Goal: Information Seeking & Learning: Understand process/instructions

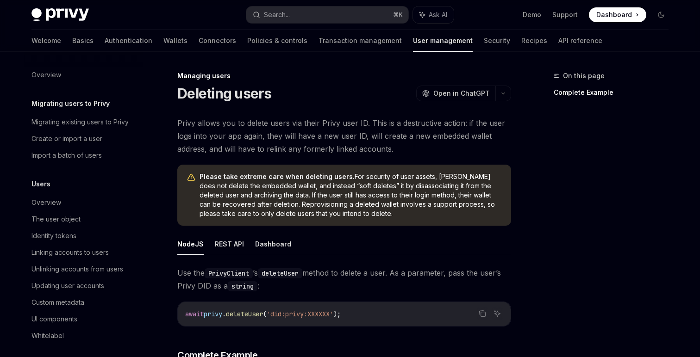
scroll to position [167, 0]
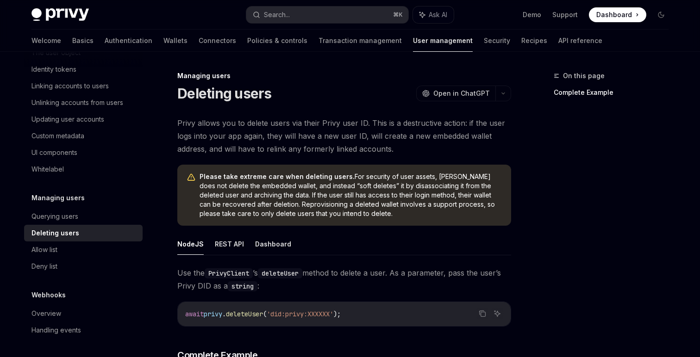
click at [284, 313] on span "'did:privy:XXXXXX'" at bounding box center [300, 314] width 67 height 8
click at [316, 313] on span "'did:privy:XXXXXX'" at bounding box center [300, 314] width 67 height 8
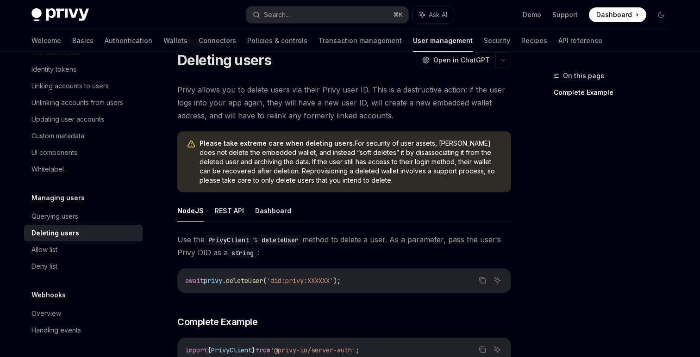
scroll to position [18, 0]
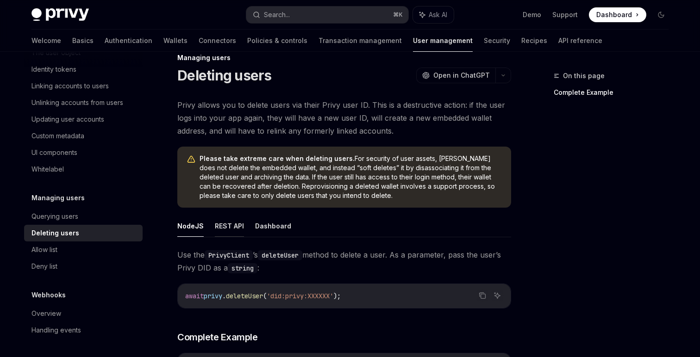
click at [231, 222] on button "REST API" at bounding box center [229, 226] width 29 height 22
type textarea "*"
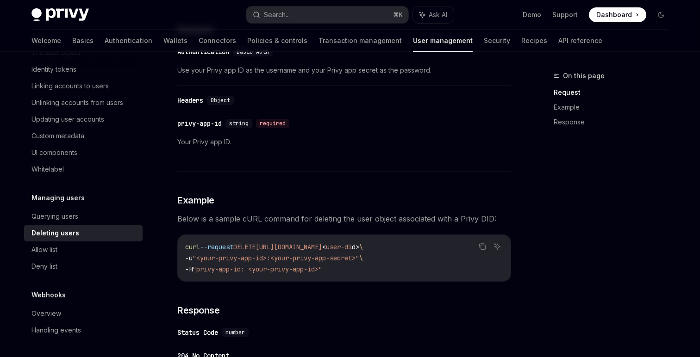
scroll to position [349, 0]
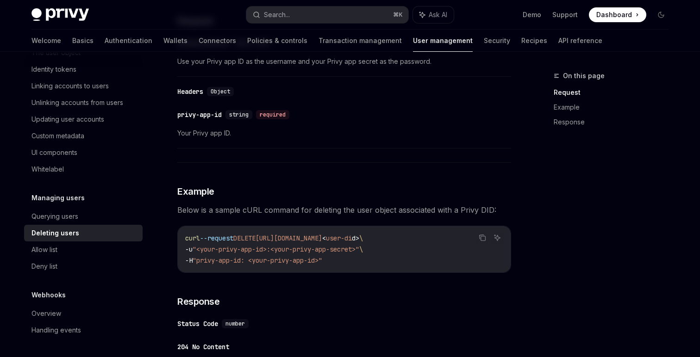
drag, startPoint x: 271, startPoint y: 238, endPoint x: 454, endPoint y: 237, distance: 183.3
click at [454, 237] on code "curl --request DELETE [URL][DOMAIN_NAME] < user-di d > \ -u "<your-privy-app-id…" at bounding box center [344, 249] width 318 height 33
click at [294, 249] on span ""<your-privy-app-id>:<your-privy-app-secret>"" at bounding box center [276, 249] width 167 height 8
click at [416, 260] on code "curl --request DELETE [URL][DOMAIN_NAME] < user-di d > \ -u "<your-privy-app-id…" at bounding box center [344, 249] width 318 height 33
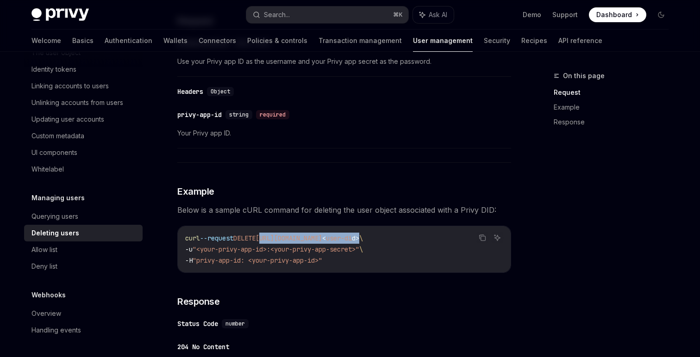
drag, startPoint x: 270, startPoint y: 238, endPoint x: 445, endPoint y: 236, distance: 174.5
click at [363, 236] on span "curl --request DELETE https://auth.privy.io/api/v1/users/ < user-di d > \" at bounding box center [274, 238] width 178 height 8
copy span "https://auth.privy.io/api/v1/users/ < user-di d >"
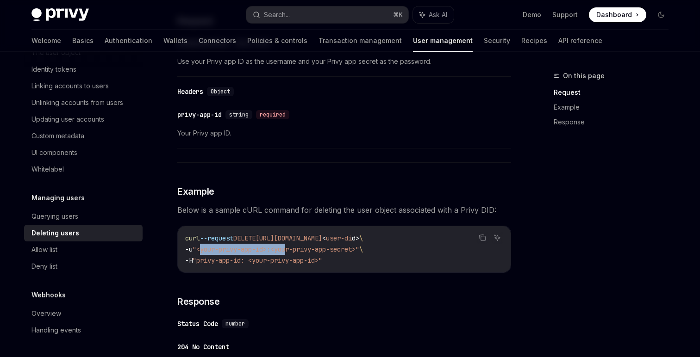
drag, startPoint x: 205, startPoint y: 249, endPoint x: 294, endPoint y: 249, distance: 89.8
click at [294, 249] on span ""<your-privy-app-id>:<your-privy-app-secret>"" at bounding box center [276, 249] width 167 height 8
drag, startPoint x: 201, startPoint y: 260, endPoint x: 248, endPoint y: 260, distance: 47.2
click at [248, 259] on span ""privy-app-id: <your-privy-app-id>"" at bounding box center [258, 260] width 130 height 8
copy span "privy-app-id"
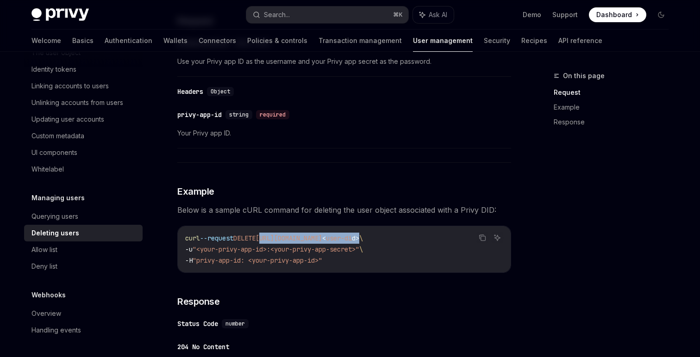
drag, startPoint x: 271, startPoint y: 238, endPoint x: 445, endPoint y: 234, distance: 174.1
click at [363, 234] on span "curl --request DELETE https://auth.privy.io/api/v1/users/ < user-di d > \" at bounding box center [274, 238] width 178 height 8
copy span "https://auth.privy.io/api/v1/users/ < user-di d >"
drag, startPoint x: 200, startPoint y: 260, endPoint x: 248, endPoint y: 260, distance: 47.7
click at [248, 260] on span ""privy-app-id: <your-privy-app-id>"" at bounding box center [258, 260] width 130 height 8
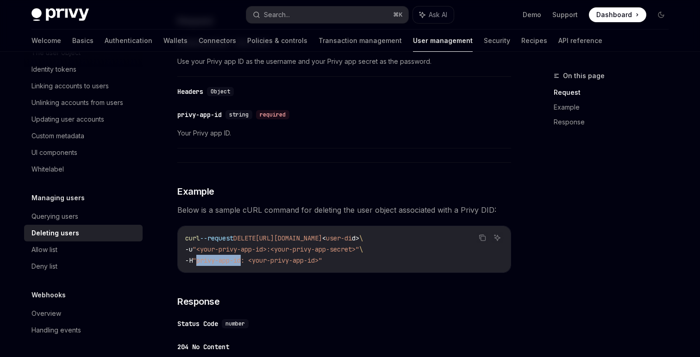
copy span "privy-app-id"
click at [190, 248] on span "-u" at bounding box center [188, 249] width 7 height 8
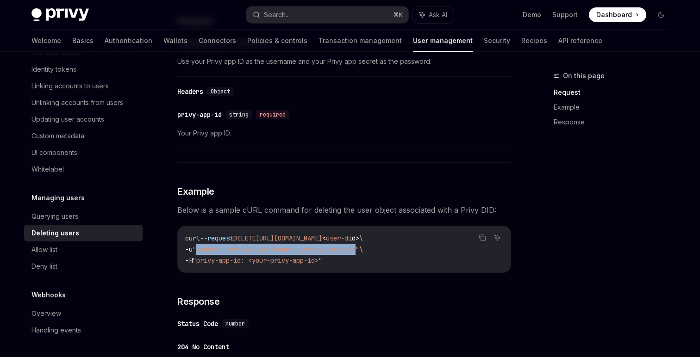
drag, startPoint x: 200, startPoint y: 247, endPoint x: 367, endPoint y: 248, distance: 166.6
click at [359, 248] on span ""<your-privy-app-id>:<your-privy-app-secret>"" at bounding box center [276, 249] width 167 height 8
click at [192, 249] on span "-u" at bounding box center [188, 249] width 7 height 8
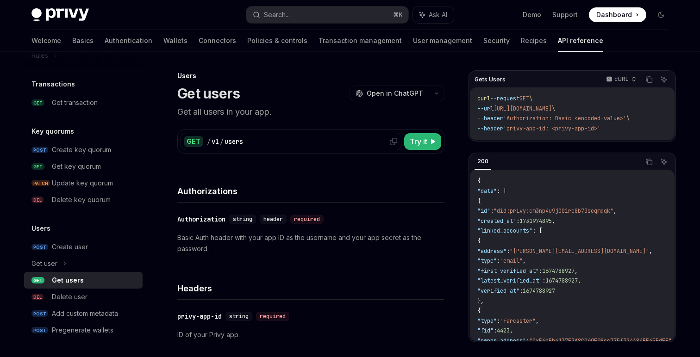
click at [392, 140] on icon at bounding box center [393, 141] width 7 height 7
click at [527, 120] on span "'Authorization: Basic <encoded-value>'" at bounding box center [564, 118] width 123 height 7
drag, startPoint x: 517, startPoint y: 129, endPoint x: 556, endPoint y: 127, distance: 39.4
click at [556, 127] on span "'privy-app-id: <privy-app-id>'" at bounding box center [551, 128] width 97 height 7
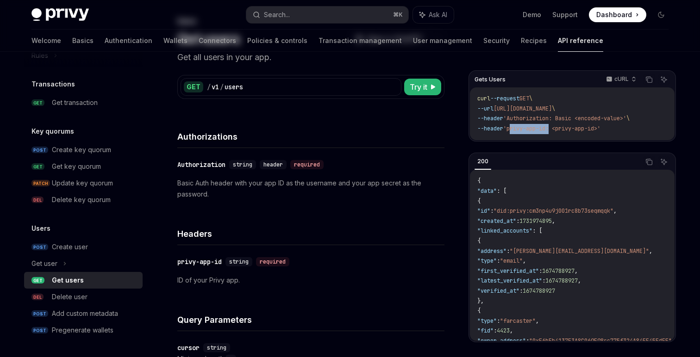
scroll to position [58, 0]
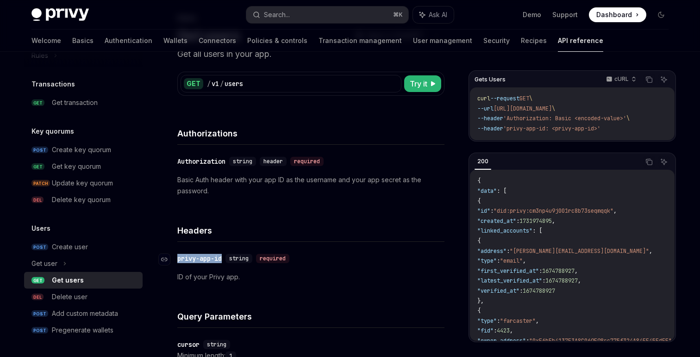
drag, startPoint x: 224, startPoint y: 259, endPoint x: 177, endPoint y: 260, distance: 46.3
click at [177, 260] on div "privy-app-id" at bounding box center [199, 258] width 44 height 9
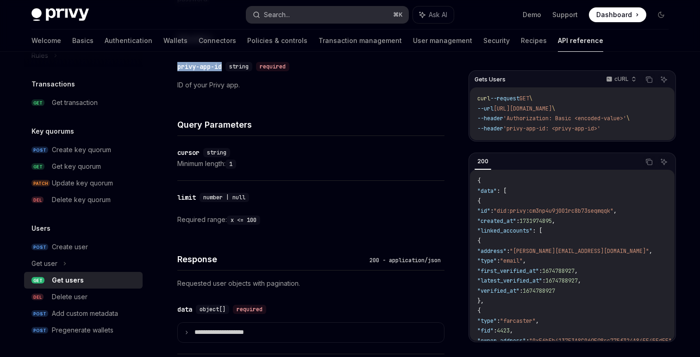
click at [289, 12] on div "Search..." at bounding box center [277, 14] width 26 height 11
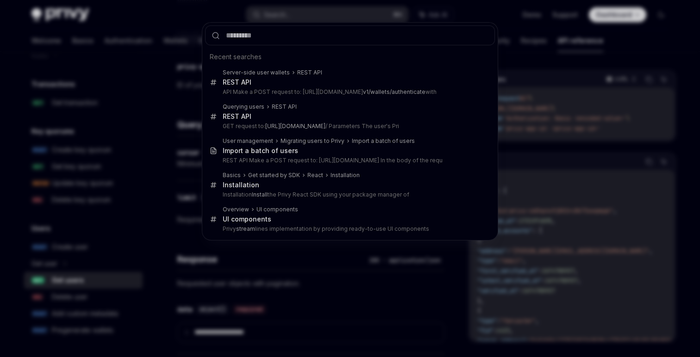
click at [285, 34] on input "text" at bounding box center [350, 35] width 290 height 20
click at [278, 36] on input "text" at bounding box center [350, 35] width 290 height 20
click at [289, 35] on input "text" at bounding box center [350, 35] width 290 height 20
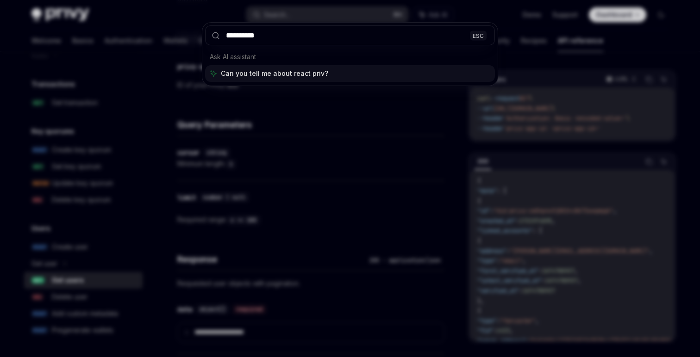
type input "**********"
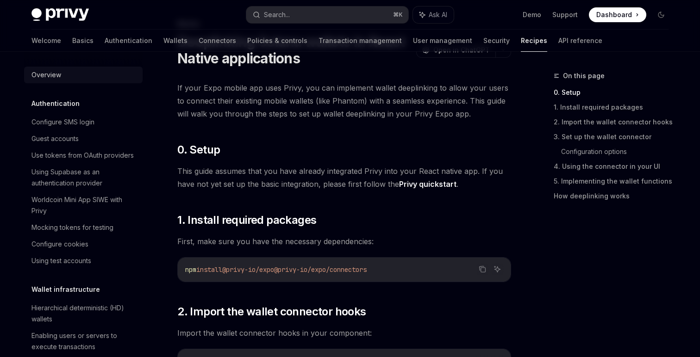
click at [50, 70] on div "Overview" at bounding box center [46, 74] width 30 height 11
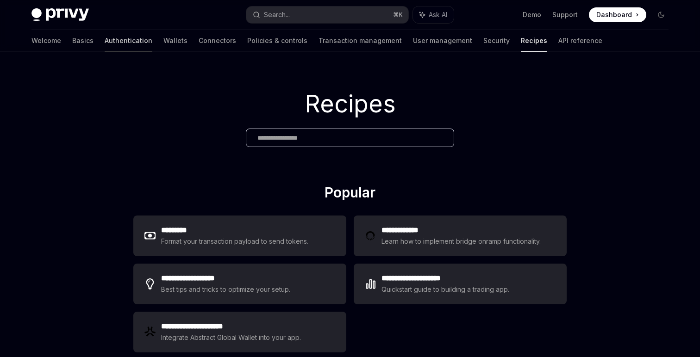
click at [105, 42] on link "Authentication" at bounding box center [129, 41] width 48 height 22
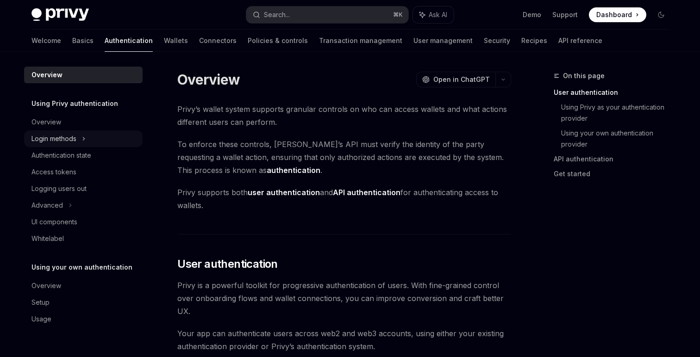
click at [56, 138] on div "Login methods" at bounding box center [53, 138] width 45 height 11
type textarea "*"
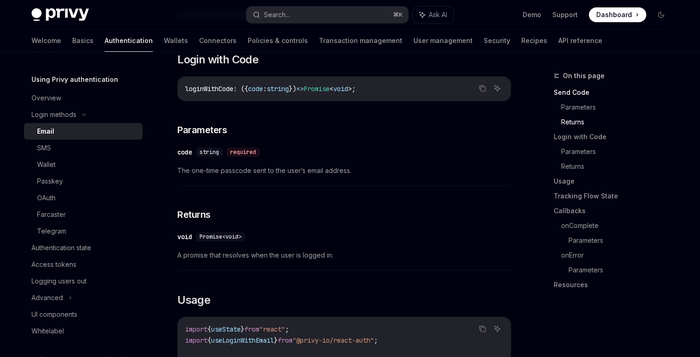
scroll to position [571, 0]
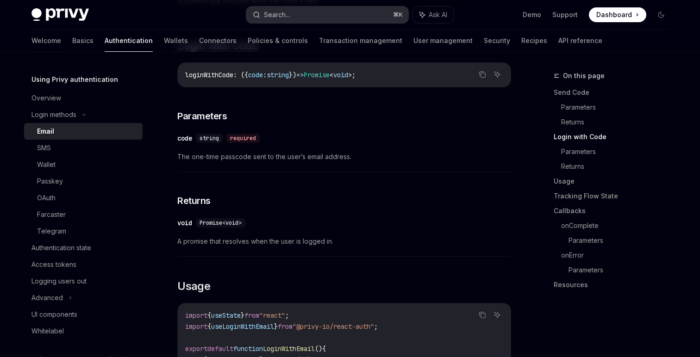
click at [308, 17] on button "Search... ⌘ K" at bounding box center [327, 14] width 162 height 17
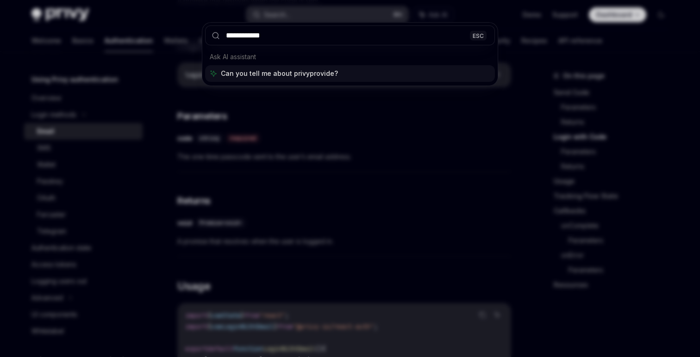
type input "**********"
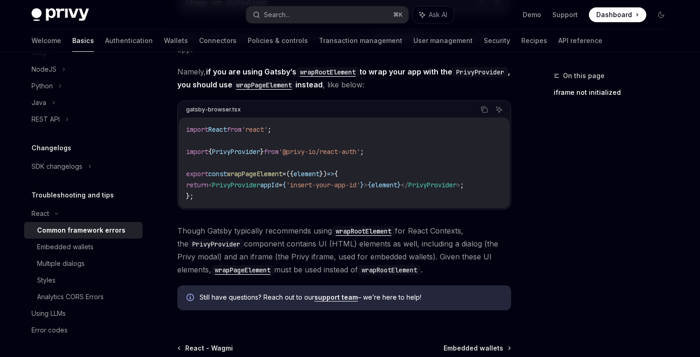
scroll to position [257, 0]
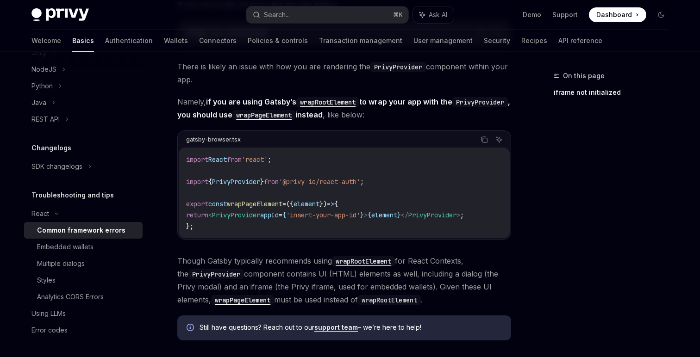
click at [236, 214] on span "PrivyProvider" at bounding box center [236, 215] width 48 height 8
click at [279, 215] on span "appId" at bounding box center [269, 215] width 19 height 8
drag, startPoint x: 311, startPoint y: 215, endPoint x: 387, endPoint y: 212, distance: 75.5
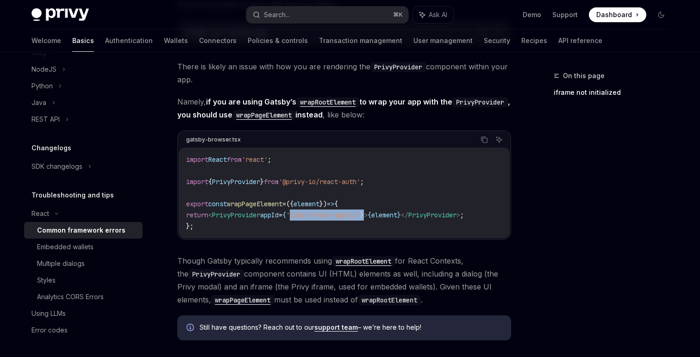
click at [387, 212] on span "return < PrivyProvider appId = { 'insert-your-app-id' } > { element } </ PrivyP…" at bounding box center [325, 215] width 278 height 8
click at [397, 213] on span "element" at bounding box center [384, 215] width 26 height 8
click at [446, 213] on span "PrivyProvider" at bounding box center [432, 215] width 48 height 8
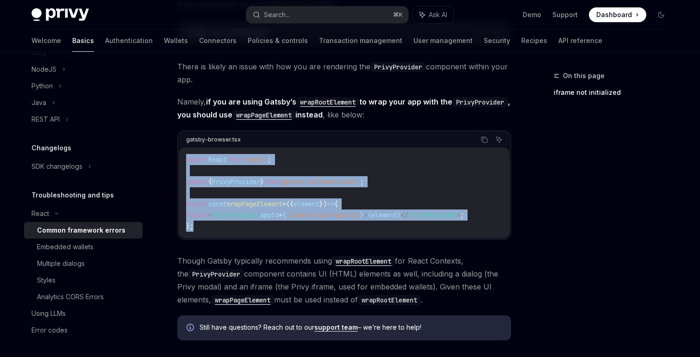
drag, startPoint x: 197, startPoint y: 227, endPoint x: 184, endPoint y: 162, distance: 66.4
click at [184, 162] on div "import React from 'react' ; import { PrivyProvider } from '@privy-io/react-auth…" at bounding box center [344, 193] width 331 height 91
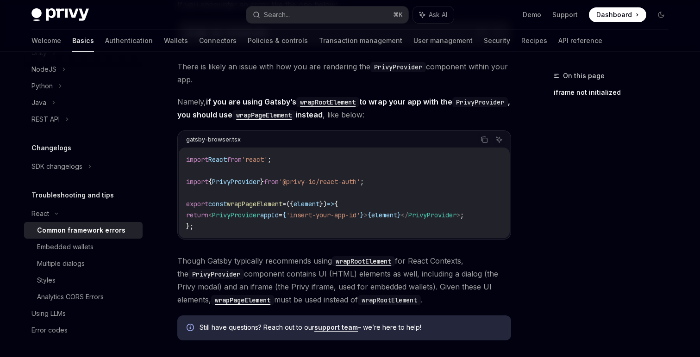
click at [194, 219] on code "import React from 'react' ; import { PrivyProvider } from '@privy-io/react-auth…" at bounding box center [344, 193] width 316 height 78
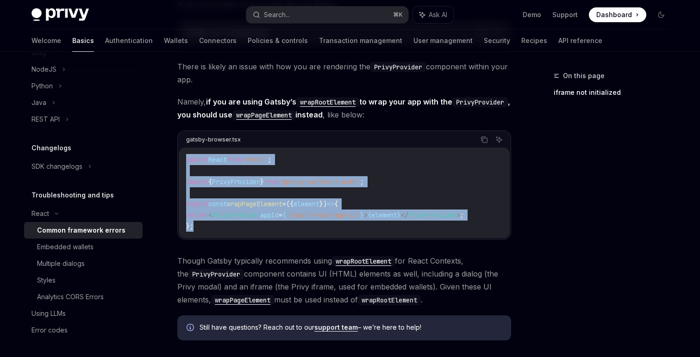
drag, startPoint x: 194, startPoint y: 228, endPoint x: 186, endPoint y: 155, distance: 73.5
click at [186, 155] on code "import React from 'react' ; import { PrivyProvider } from '@privy-io/react-auth…" at bounding box center [344, 193] width 316 height 78
drag, startPoint x: 186, startPoint y: 158, endPoint x: 210, endPoint y: 227, distance: 73.0
click at [210, 227] on code "import React from 'react' ; import { PrivyProvider } from '@privy-io/react-auth…" at bounding box center [344, 193] width 316 height 78
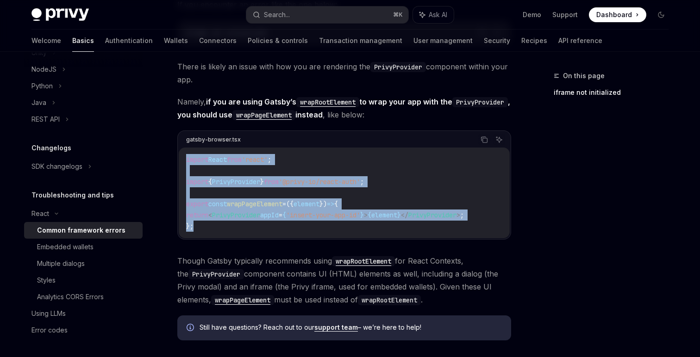
click at [314, 209] on code "import React from 'react' ; import { PrivyProvider } from '@privy-io/react-auth…" at bounding box center [344, 193] width 316 height 78
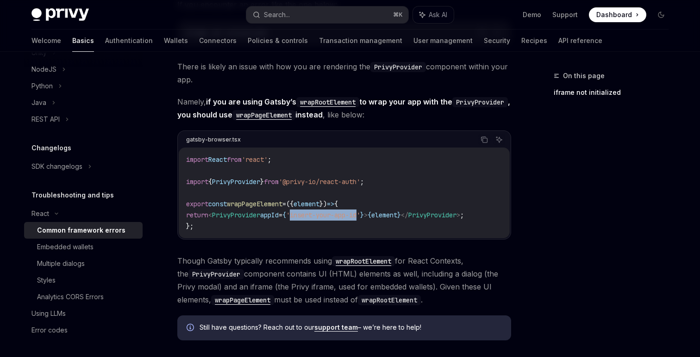
drag, startPoint x: 310, startPoint y: 213, endPoint x: 382, endPoint y: 211, distance: 71.7
click at [360, 211] on span "'insert-your-app-id'" at bounding box center [323, 215] width 74 height 8
click at [245, 202] on span "wrapPageElement" at bounding box center [255, 204] width 56 height 8
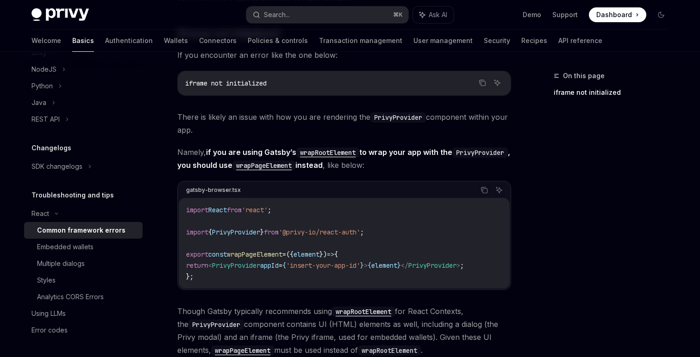
scroll to position [209, 0]
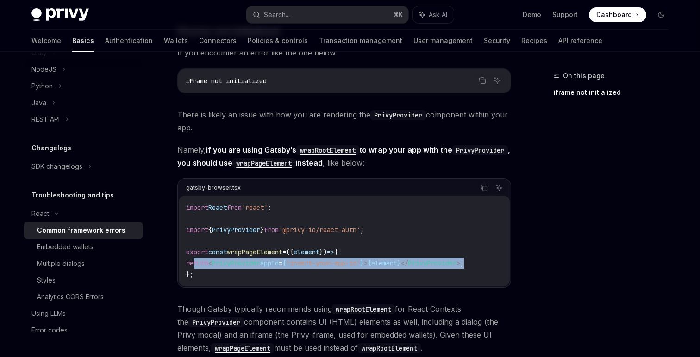
drag, startPoint x: 195, startPoint y: 263, endPoint x: 493, endPoint y: 264, distance: 298.5
click at [493, 264] on code "import React from 'react' ; import { PrivyProvider } from '@privy-io/react-auth…" at bounding box center [344, 241] width 316 height 78
copy span "return < PrivyProvider appId = { 'insert-your-app-id' } > { element } </ PrivyP…"
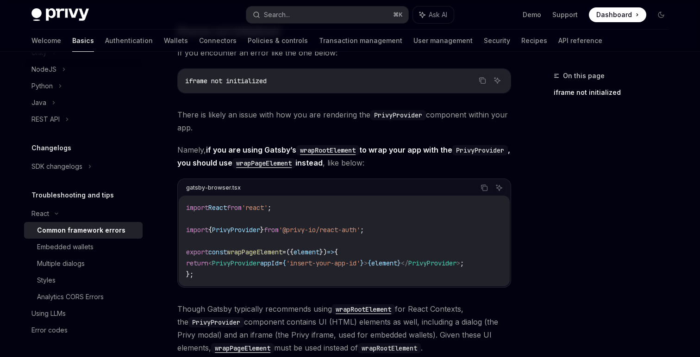
click at [278, 249] on span "wrapPageElement" at bounding box center [255, 252] width 56 height 8
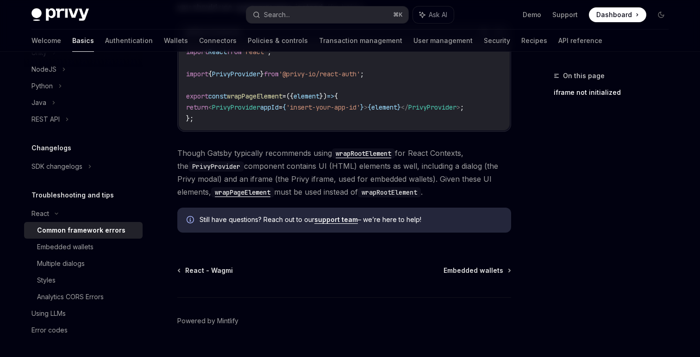
scroll to position [389, 0]
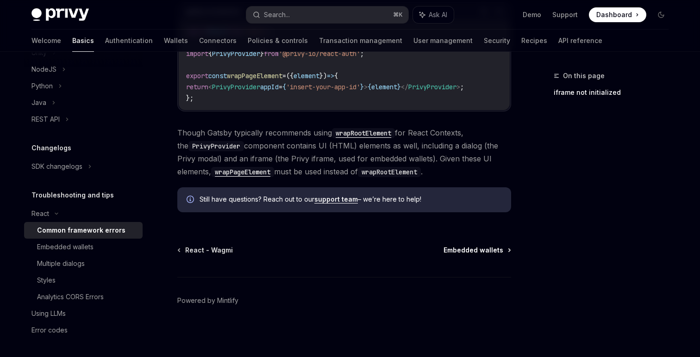
click at [470, 251] on span "Embedded wallets" at bounding box center [473, 250] width 60 height 9
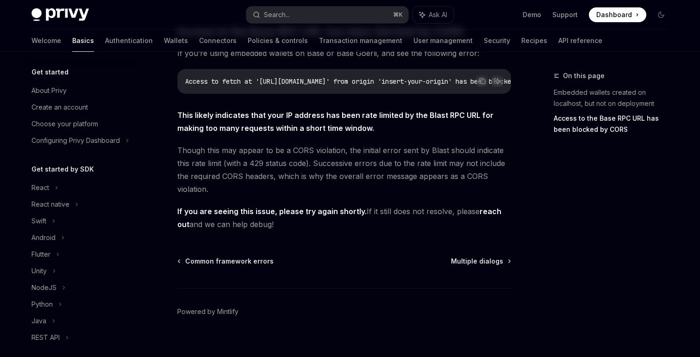
scroll to position [276, 0]
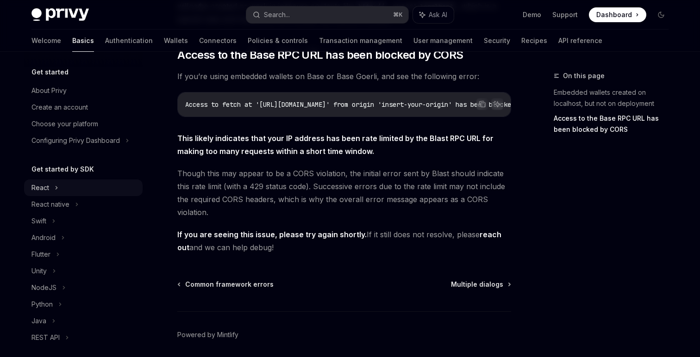
click at [46, 190] on div "React" at bounding box center [40, 187] width 18 height 11
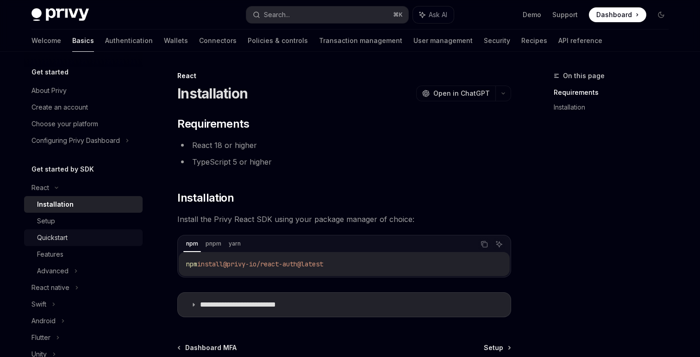
click at [63, 244] on link "Quickstart" at bounding box center [83, 238] width 118 height 17
type textarea "*"
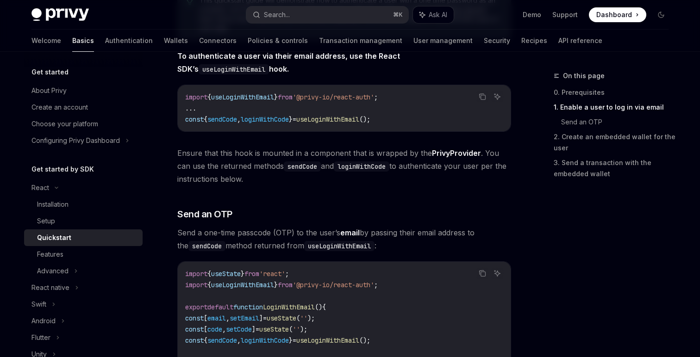
scroll to position [239, 0]
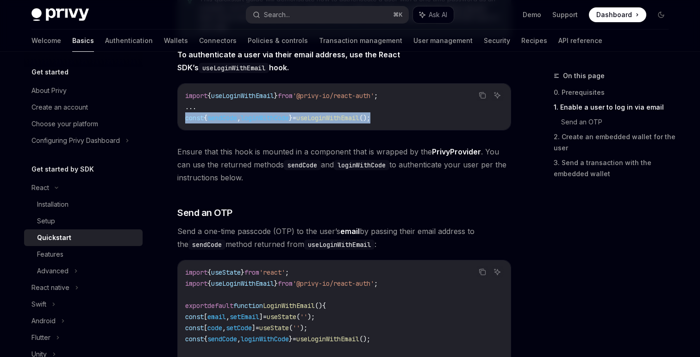
drag, startPoint x: 398, startPoint y: 117, endPoint x: 184, endPoint y: 121, distance: 213.8
click at [184, 121] on div "import { useLoginWithEmail } from '@privy-io/react-auth' ; ... const { sendCode…" at bounding box center [344, 107] width 333 height 46
copy span "const { sendCode , loginWithCode } = useLoginWithEmail ();"
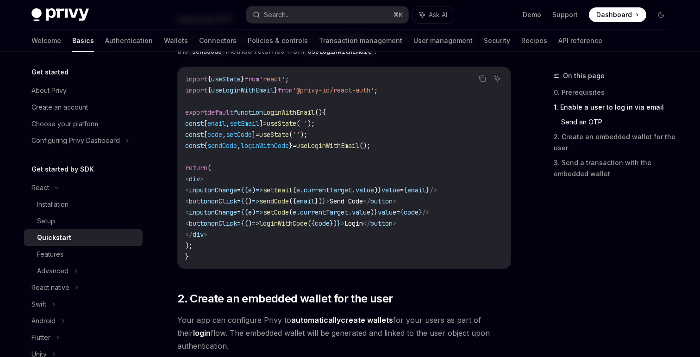
scroll to position [433, 0]
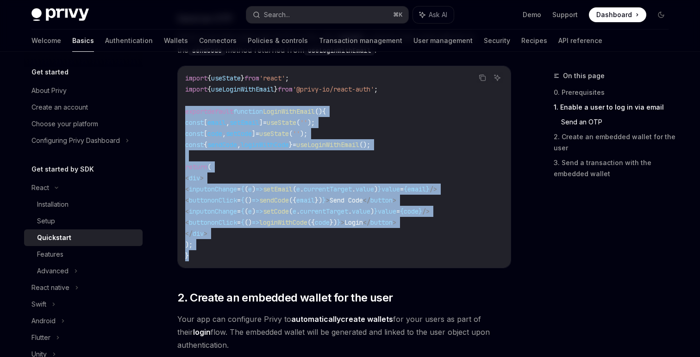
drag, startPoint x: 190, startPoint y: 256, endPoint x: 158, endPoint y: 112, distance: 147.5
click at [158, 112] on div "React Quickstart OpenAI Open in ChatGPT Learn how to authenticate users, create…" at bounding box center [257, 271] width 511 height 1268
copy code "export default function LoginWithEmail () { const [ email , setEmail ] = useSta…"
